Goal: Transaction & Acquisition: Purchase product/service

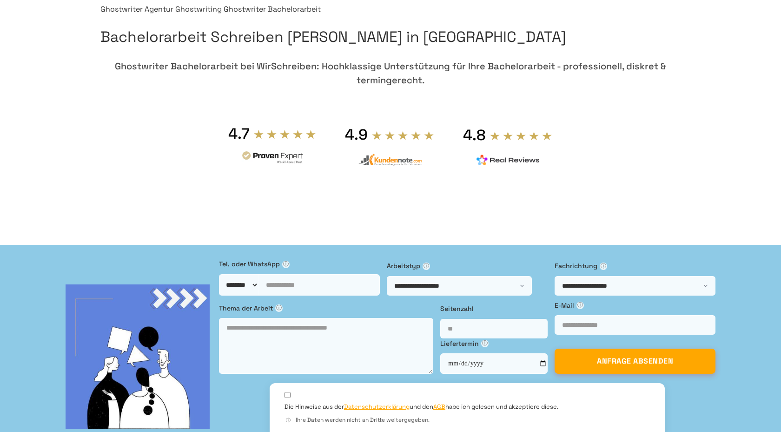
scroll to position [83, 0]
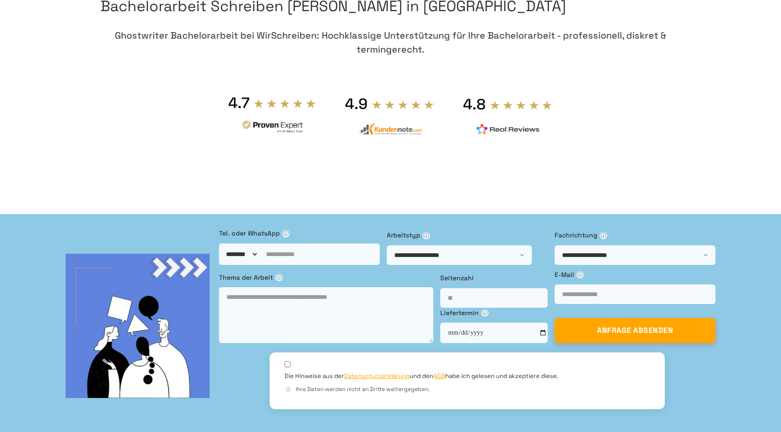
click at [413, 18] on h1 "Bachelorarbeit Schreiben [PERSON_NAME] in [GEOGRAPHIC_DATA]" at bounding box center [390, 6] width 580 height 24
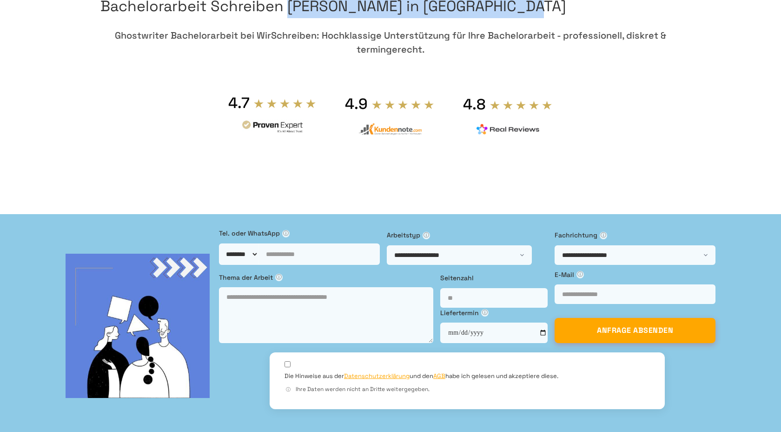
drag, startPoint x: 413, startPoint y: 35, endPoint x: 549, endPoint y: 46, distance: 136.2
click at [549, 18] on h1 "Bachelorarbeit Schreiben [PERSON_NAME] in [GEOGRAPHIC_DATA]" at bounding box center [390, 6] width 580 height 24
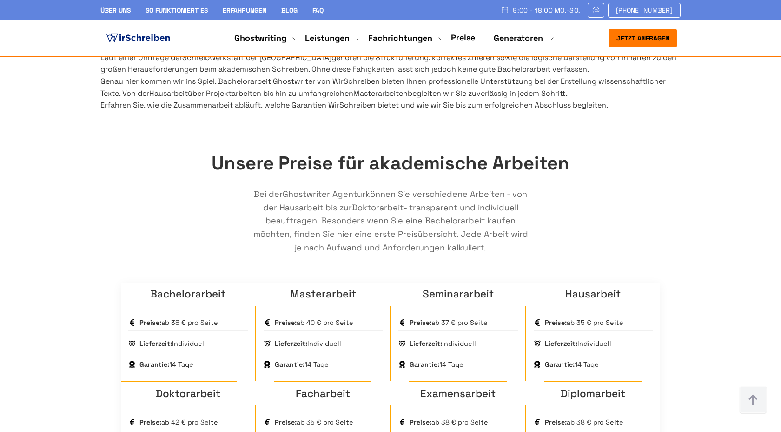
scroll to position [444, 0]
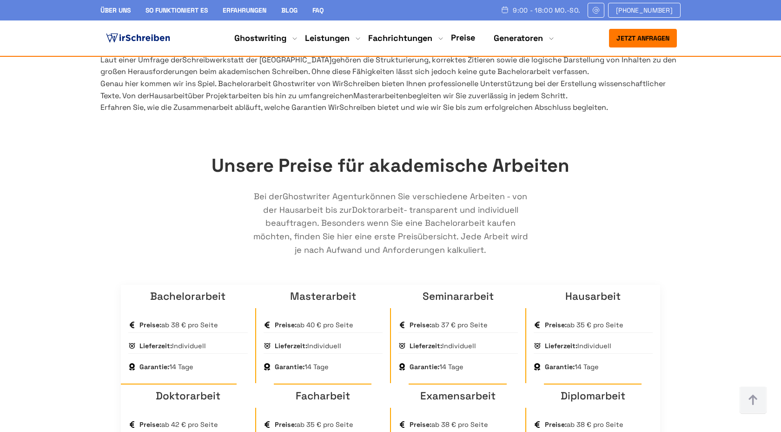
click at [243, 180] on h2 "Unsere Preise für akademische Arbeiten" at bounding box center [390, 166] width 539 height 30
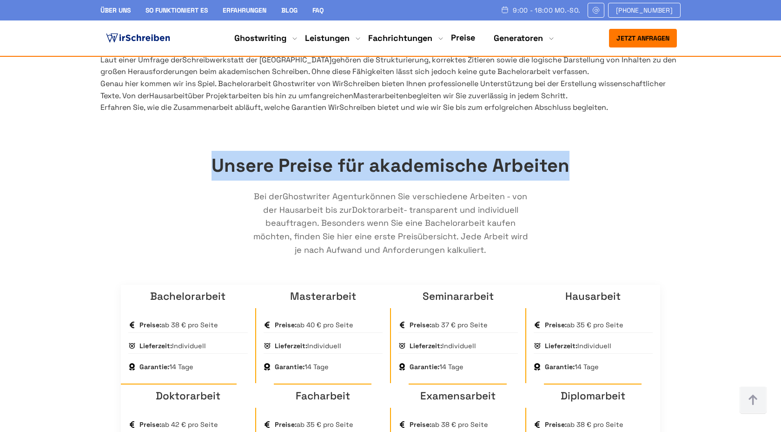
drag, startPoint x: 243, startPoint y: 240, endPoint x: 556, endPoint y: 241, distance: 313.0
click at [556, 180] on h2 "Unsere Preise für akademische Arbeiten" at bounding box center [390, 166] width 539 height 30
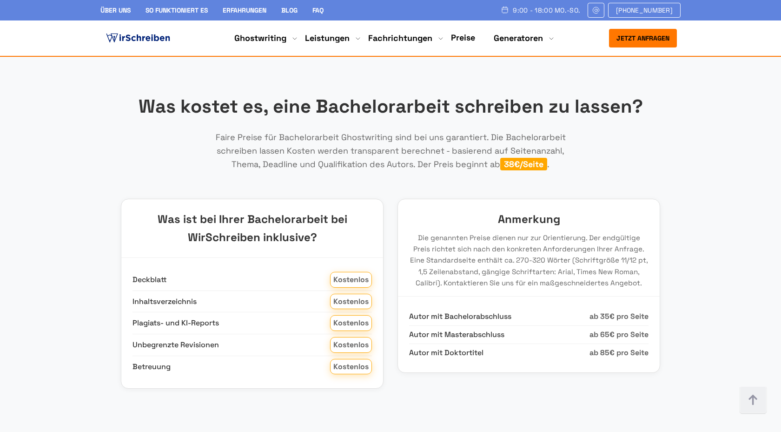
scroll to position [1066, 0]
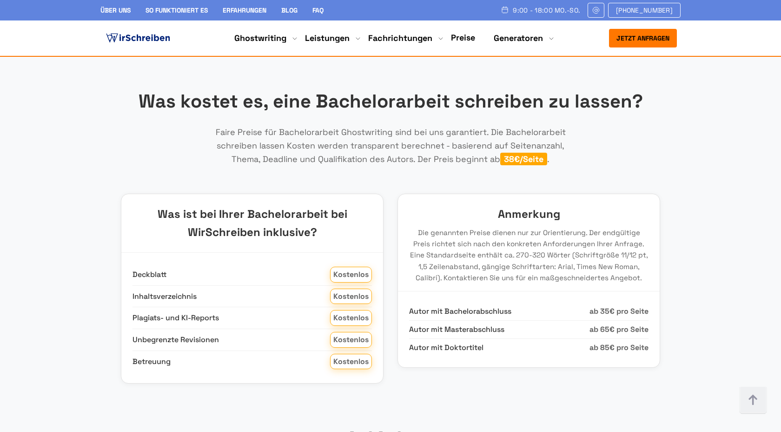
click at [379, 116] on h2 "Was kostet es, eine Bachelorarbeit schreiben zu lassen?" at bounding box center [390, 101] width 539 height 30
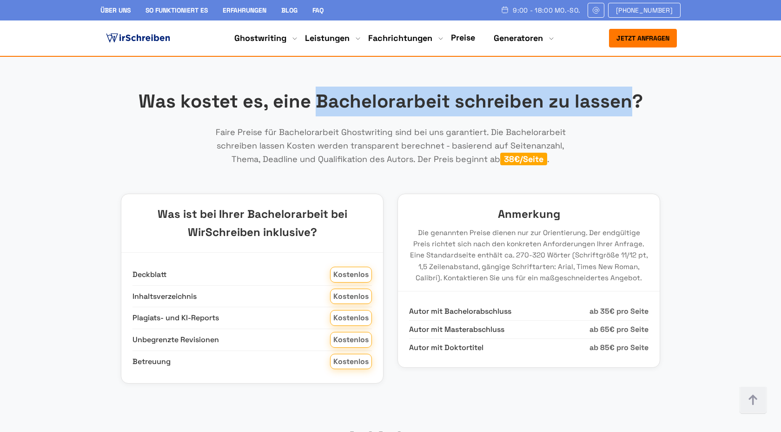
drag, startPoint x: 379, startPoint y: 152, endPoint x: 623, endPoint y: 157, distance: 243.7
click at [624, 116] on h2 "Was kostet es, eine Bachelorarbeit schreiben zu lassen?" at bounding box center [390, 101] width 539 height 30
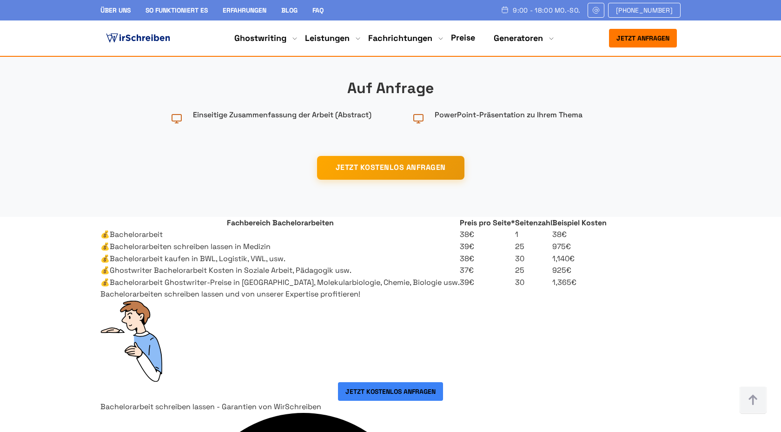
scroll to position [1409, 0]
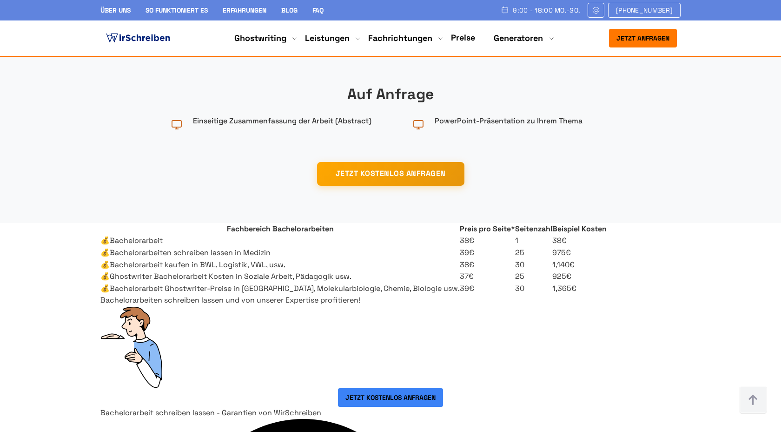
click at [355, 140] on div "Auf Anfrage Einseitige Zusammenfassung der Arbeit (Abstract) PowerPoint-Präsent…" at bounding box center [390, 113] width 539 height 98
drag, startPoint x: 355, startPoint y: 140, endPoint x: 440, endPoint y: 139, distance: 85.6
click at [440, 139] on div "Auf Anfrage Einseitige Zusammenfassung der Arbeit (Abstract) PowerPoint-Präsent…" at bounding box center [390, 113] width 539 height 98
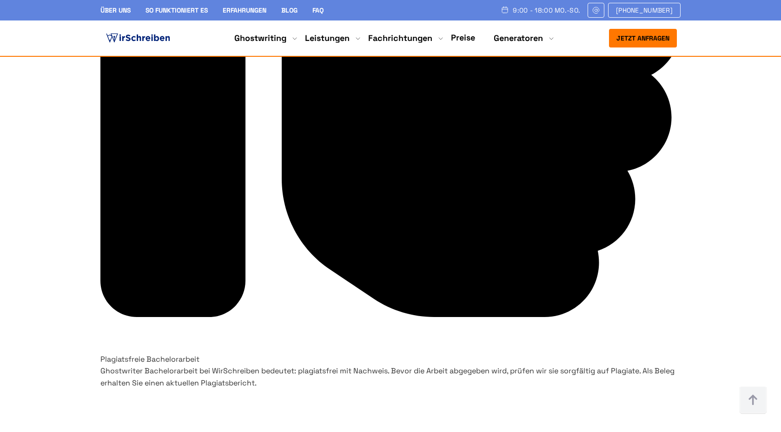
scroll to position [2634, 0]
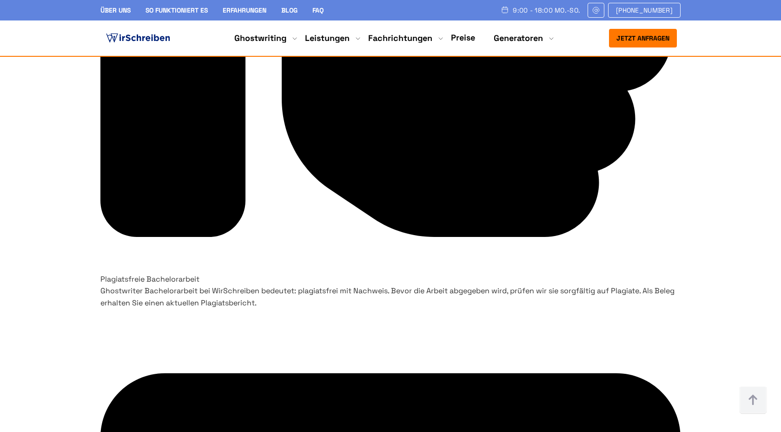
drag, startPoint x: 261, startPoint y: 88, endPoint x: 465, endPoint y: 95, distance: 203.4
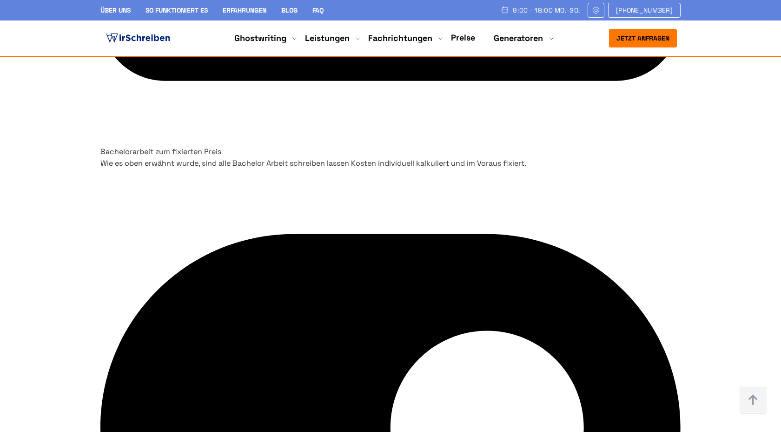
scroll to position [3335, 0]
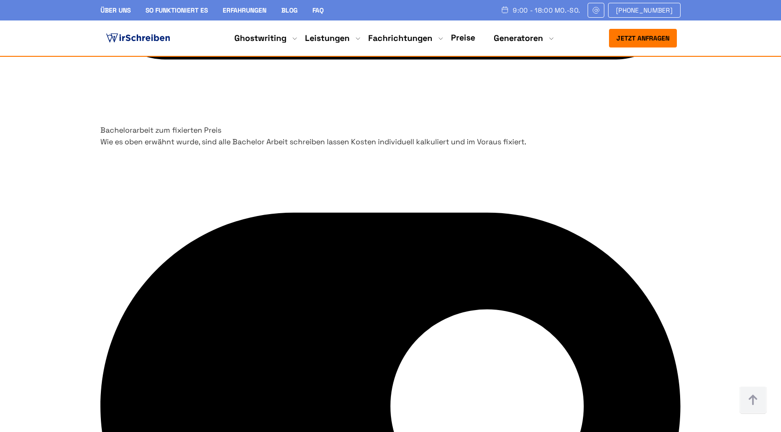
drag, startPoint x: 330, startPoint y: 120, endPoint x: 424, endPoint y: 143, distance: 97.2
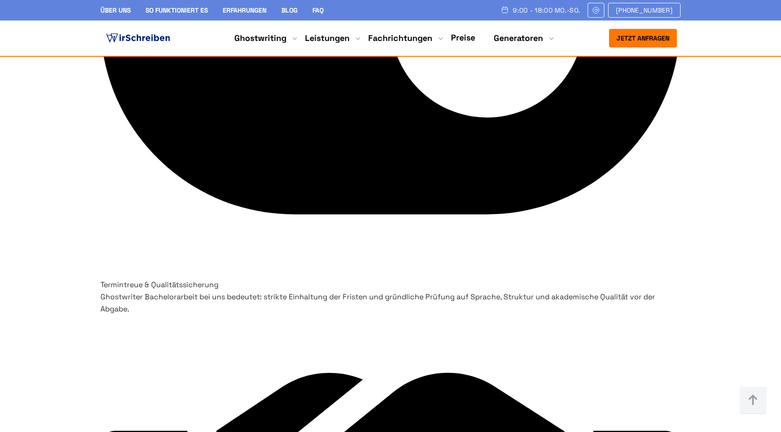
scroll to position [3893, 0]
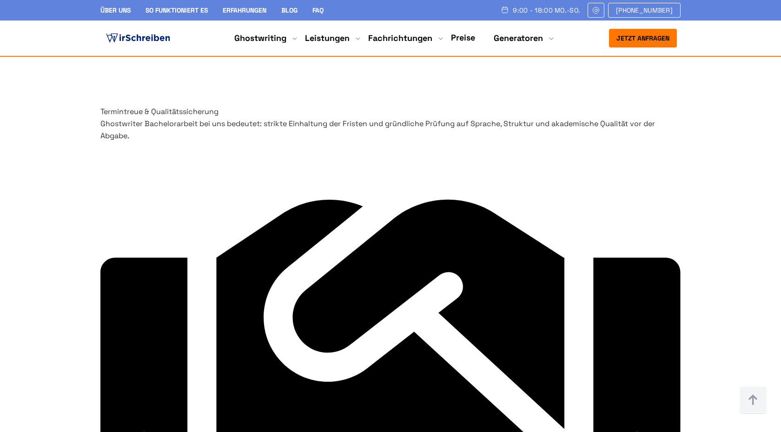
drag, startPoint x: 293, startPoint y: 125, endPoint x: 292, endPoint y: 163, distance: 38.6
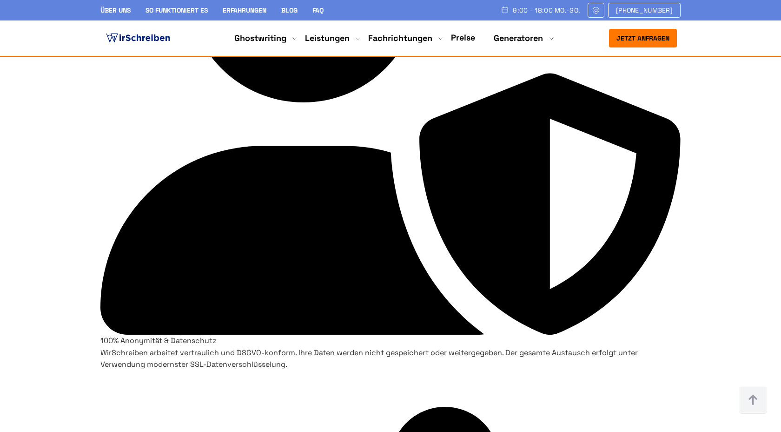
scroll to position [1960, 0]
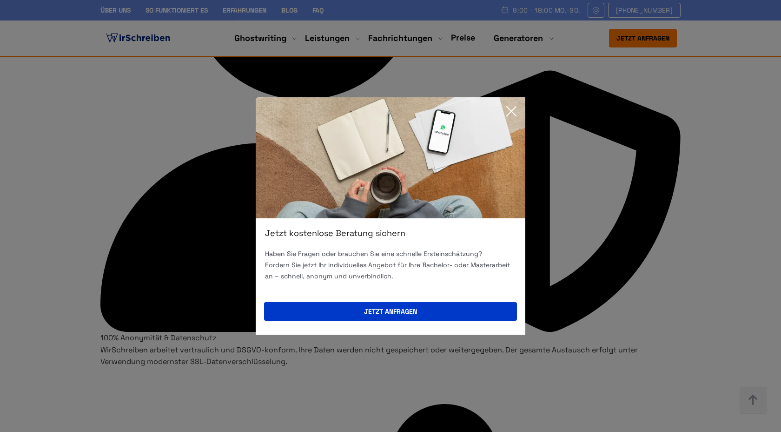
click at [513, 107] on icon at bounding box center [511, 111] width 19 height 19
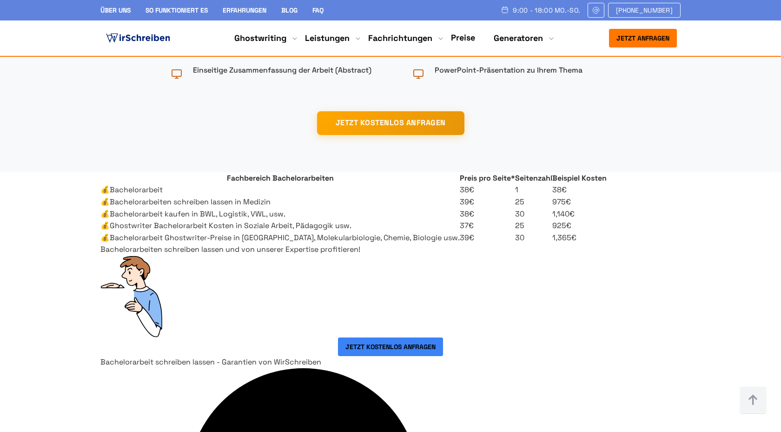
scroll to position [1459, 0]
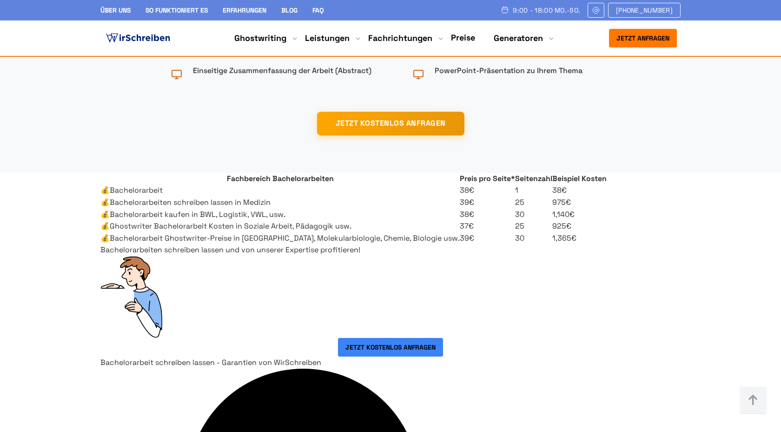
click at [370, 56] on h3 "Auf Anfrage" at bounding box center [390, 44] width 539 height 24
click at [401, 56] on h3 "Auf Anfrage" at bounding box center [390, 44] width 539 height 24
drag, startPoint x: 401, startPoint y: 101, endPoint x: 364, endPoint y: 101, distance: 37.2
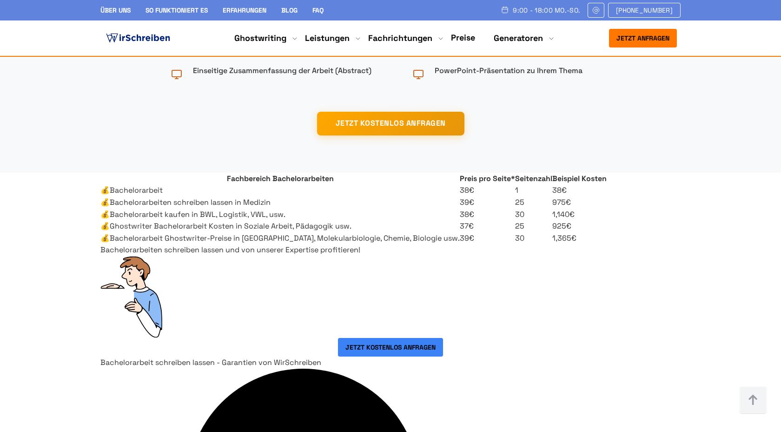
click at [364, 56] on h3 "Auf Anfrage" at bounding box center [390, 44] width 539 height 24
drag, startPoint x: 364, startPoint y: 101, endPoint x: 381, endPoint y: 104, distance: 17.9
click at [381, 56] on h3 "Auf Anfrage" at bounding box center [390, 44] width 539 height 24
click at [359, 56] on h3 "Auf Anfrage" at bounding box center [390, 44] width 539 height 24
drag, startPoint x: 359, startPoint y: 103, endPoint x: 388, endPoint y: 102, distance: 28.8
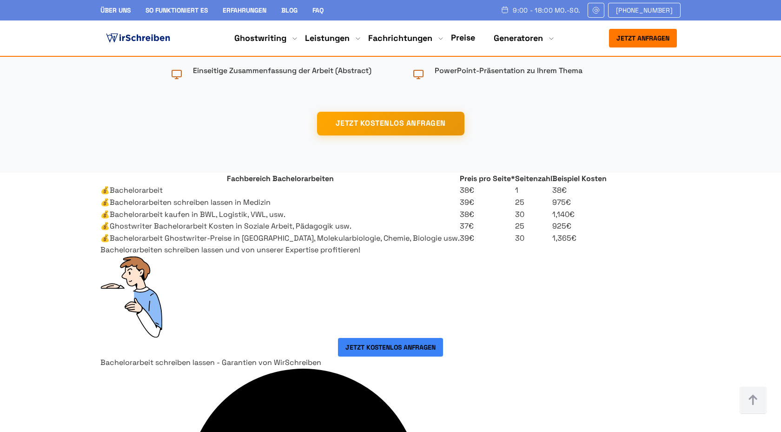
click at [388, 56] on h3 "Auf Anfrage" at bounding box center [390, 44] width 539 height 24
copy h3 "Auf Anfrage"
click at [219, 208] on td "💰Bachelorarbeiten schreiben lassen in Medizin" at bounding box center [279, 202] width 359 height 12
drag, startPoint x: 219, startPoint y: 332, endPoint x: 290, endPoint y: 332, distance: 70.2
click at [290, 208] on td "💰Bachelorarbeiten schreiben lassen in Medizin" at bounding box center [279, 202] width 359 height 12
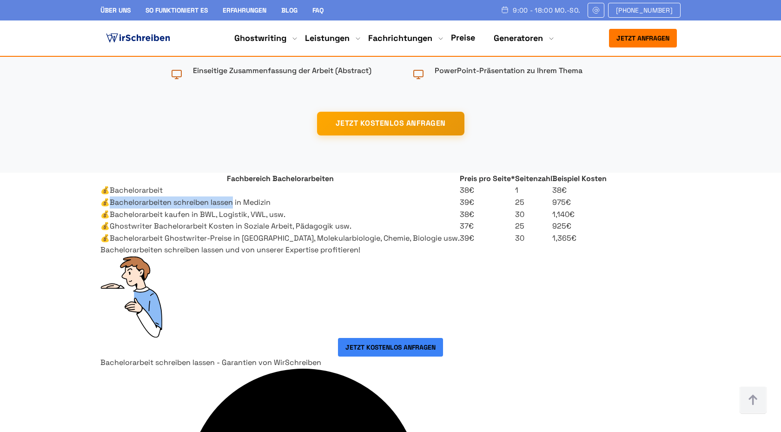
copy td "achelorarbeiten schreiben lassen"
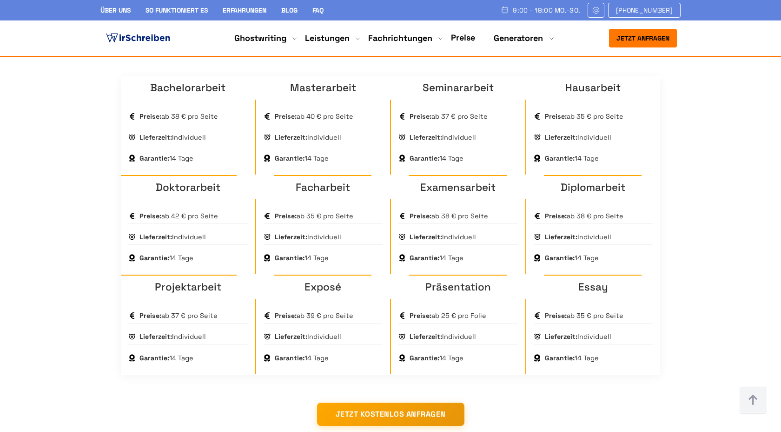
scroll to position [510, 0]
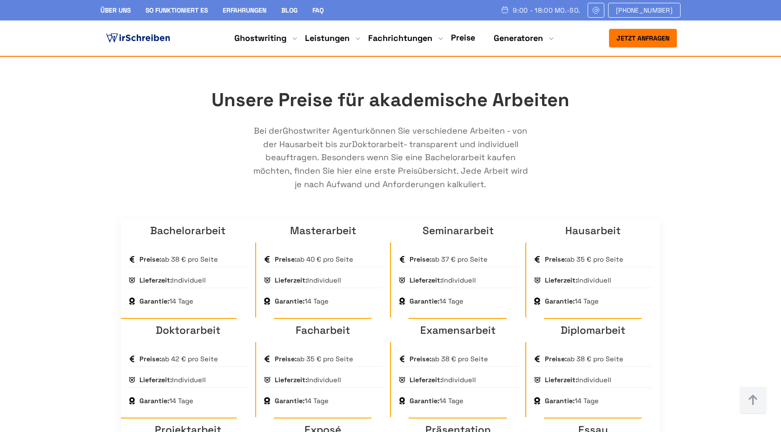
click at [145, 32] on img at bounding box center [138, 38] width 68 height 14
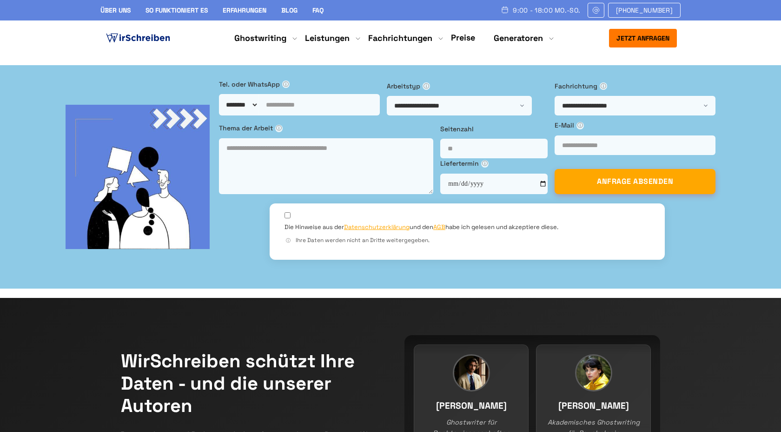
copy h1 "Ghostwriter"
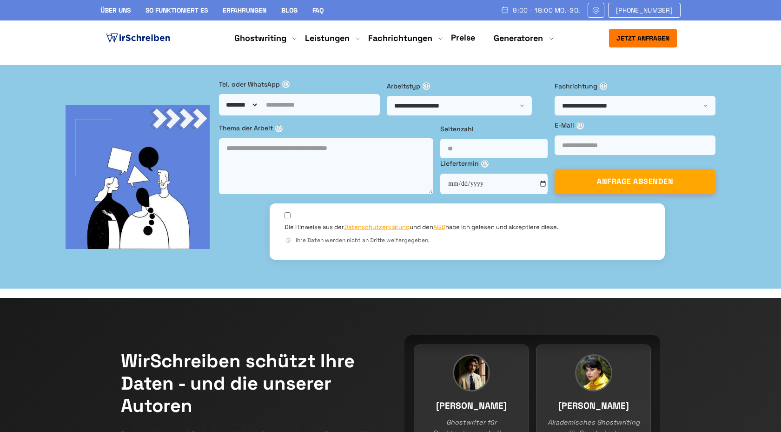
copy h1 "[GEOGRAPHIC_DATA]"
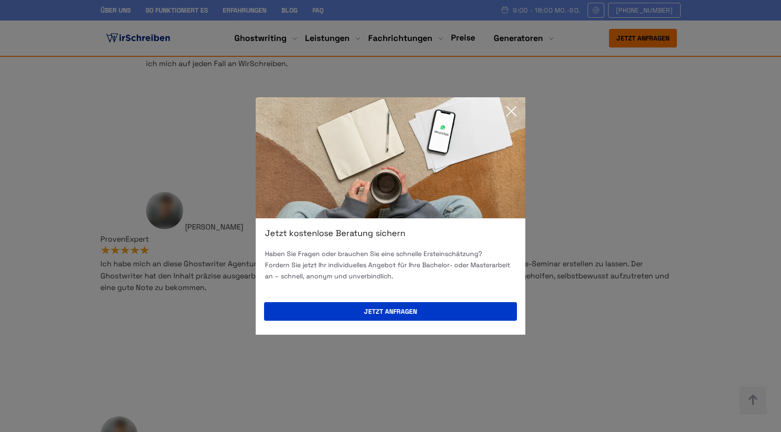
scroll to position [5646, 0]
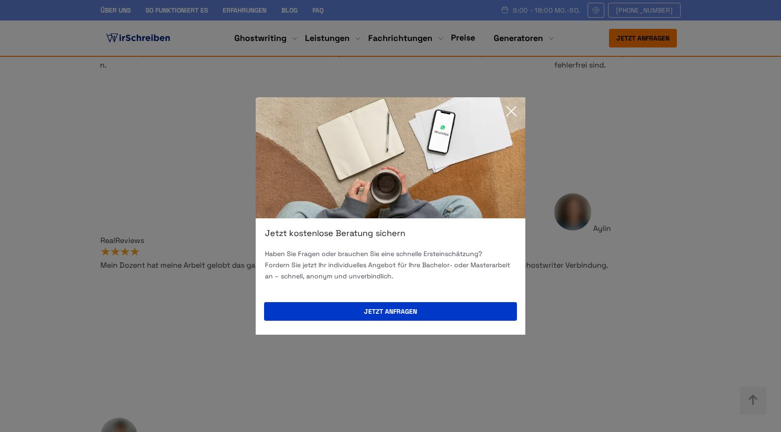
click at [512, 113] on icon at bounding box center [511, 111] width 19 height 19
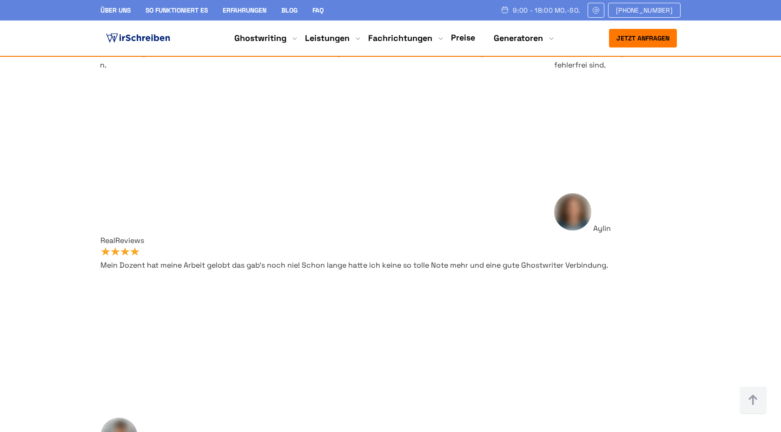
copy h2 "Ghostwriter"
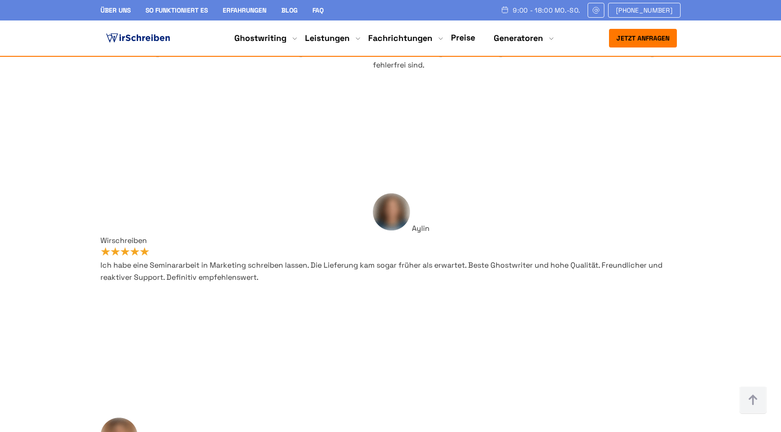
copy h2 "[GEOGRAPHIC_DATA]"
